Goal: Task Accomplishment & Management: Complete application form

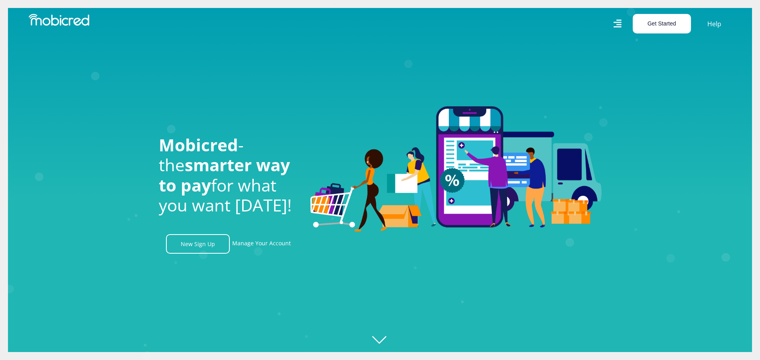
scroll to position [0, 1818]
click at [655, 24] on button "Get Started" at bounding box center [661, 24] width 58 height 20
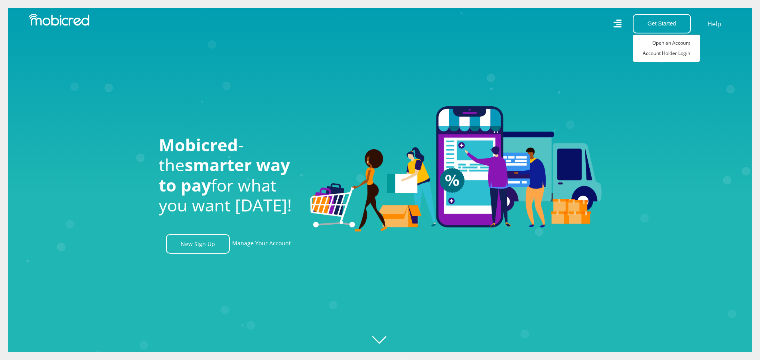
click at [527, 52] on icon "Created with [PERSON_NAME] 2.3.0" at bounding box center [388, 180] width 760 height 360
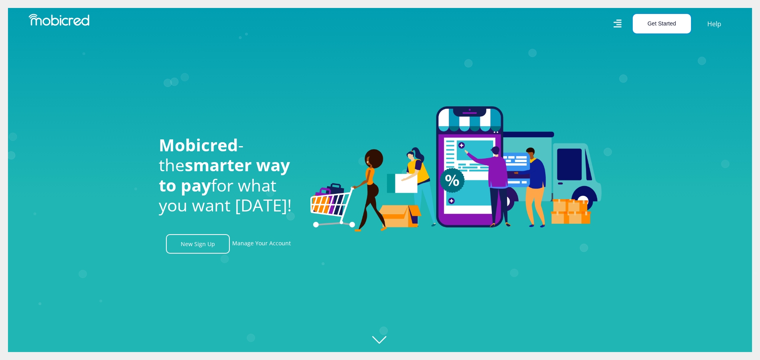
click at [664, 24] on button "Get Started" at bounding box center [661, 24] width 58 height 20
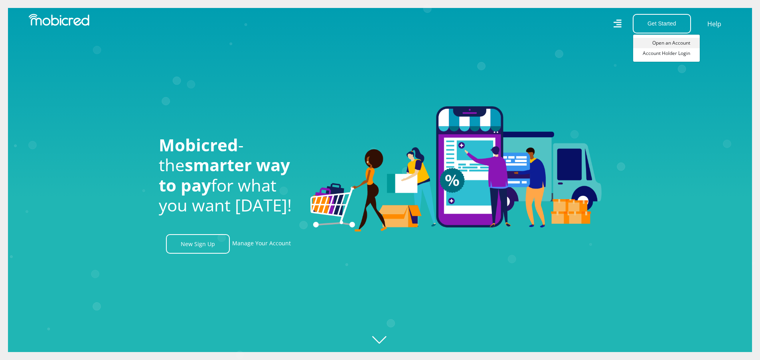
click at [665, 41] on link "Open an Account" at bounding box center [666, 43] width 67 height 10
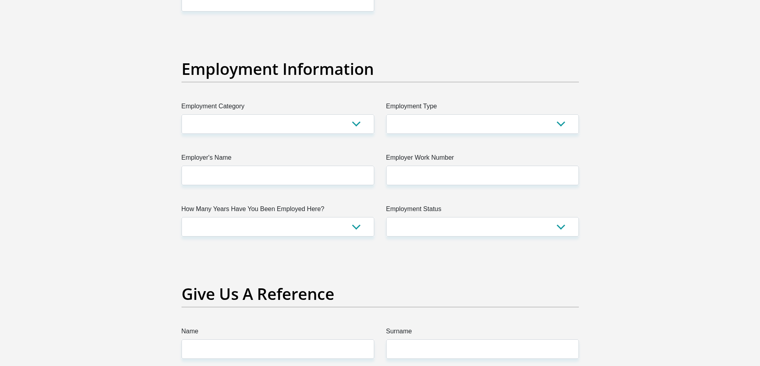
scroll to position [1435, 0]
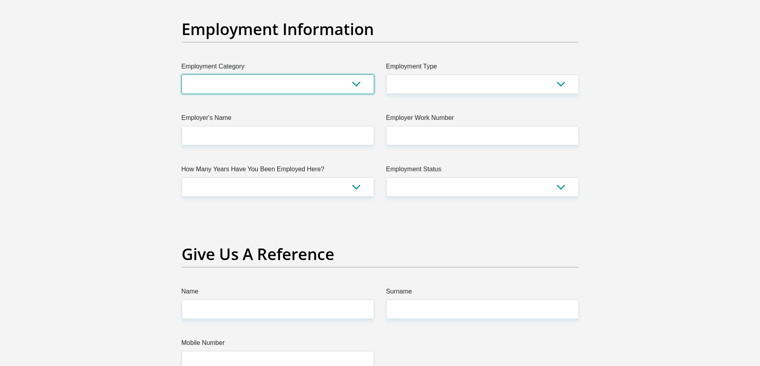
click at [273, 85] on select "AGRICULTURE ALCOHOL & TOBACCO CONSTRUCTION MATERIALS METALLURGY EQUIPMENT FOR R…" at bounding box center [277, 85] width 193 height 20
click at [273, 86] on select "AGRICULTURE ALCOHOL & TOBACCO CONSTRUCTION MATERIALS METALLURGY EQUIPMENT FOR R…" at bounding box center [277, 85] width 193 height 20
